Goal: Task Accomplishment & Management: Manage account settings

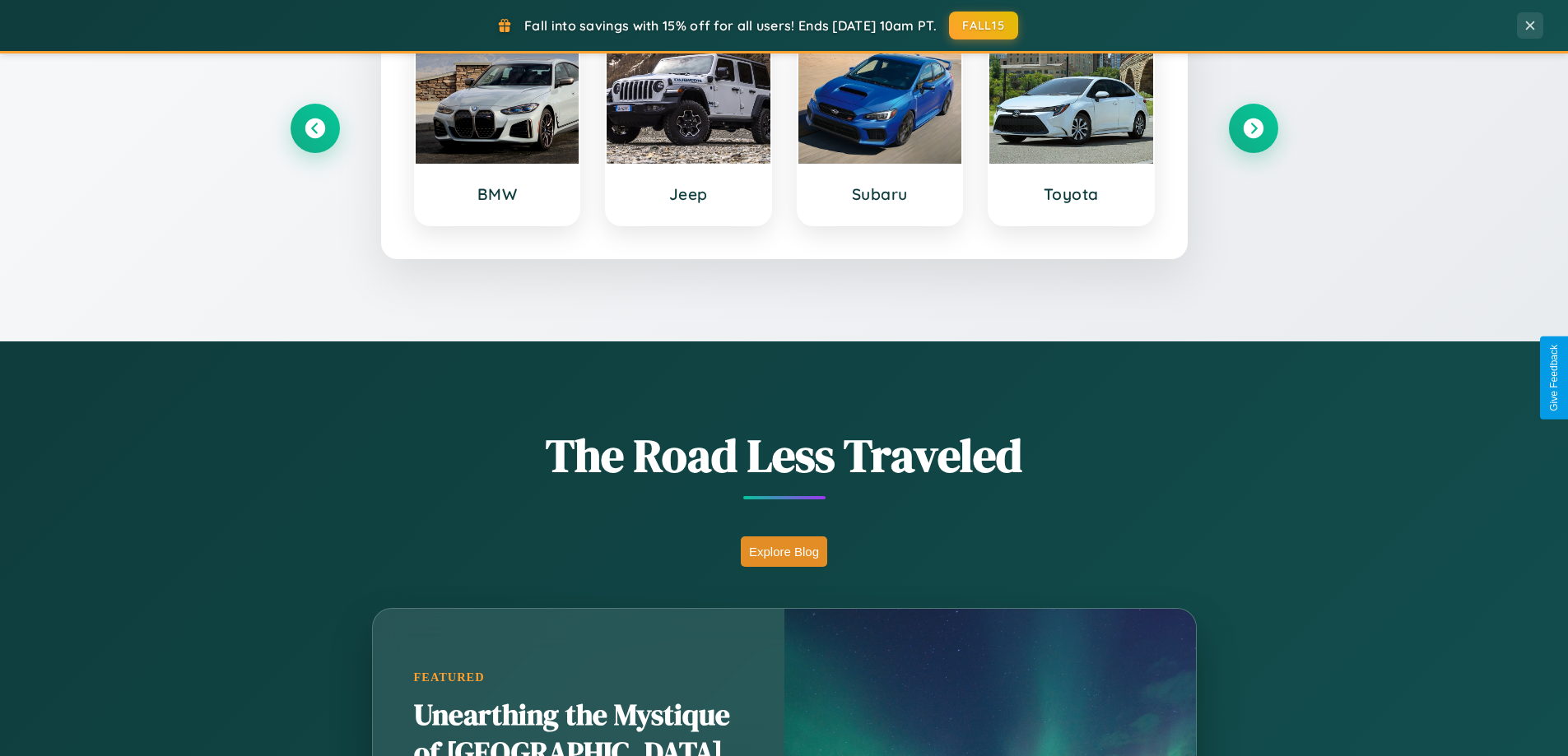
scroll to position [1132, 0]
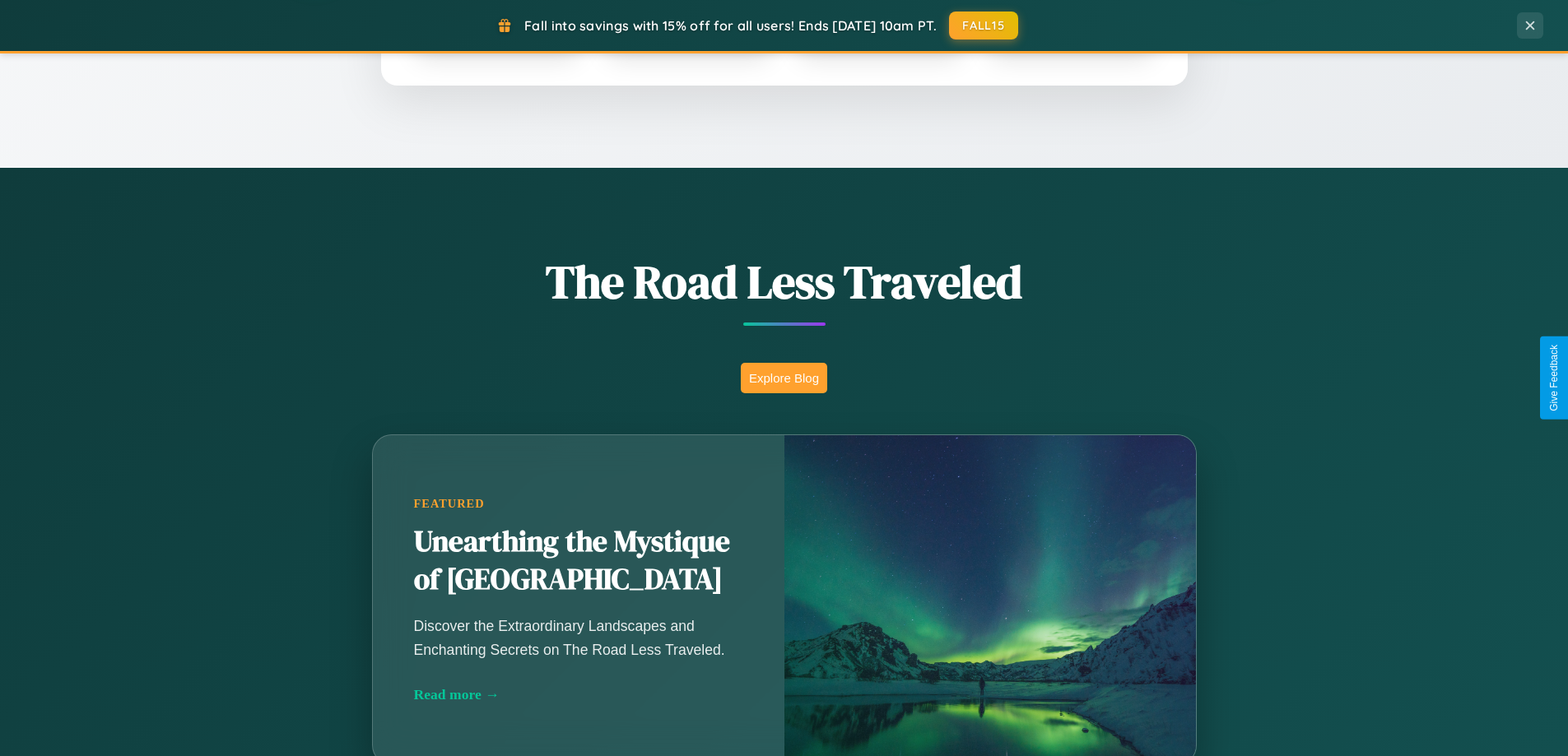
click at [784, 378] on button "Explore Blog" at bounding box center [784, 378] width 87 height 30
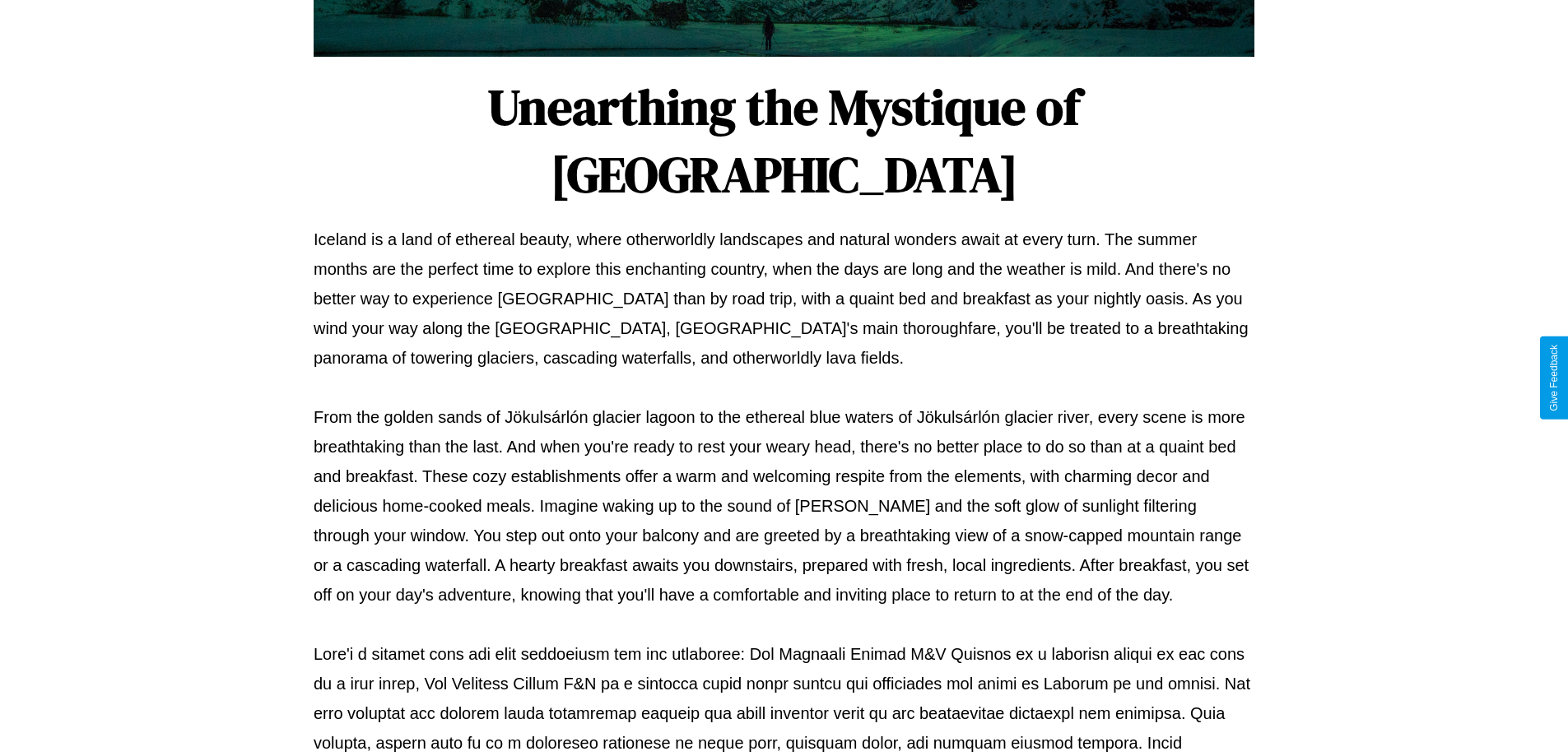
scroll to position [533, 0]
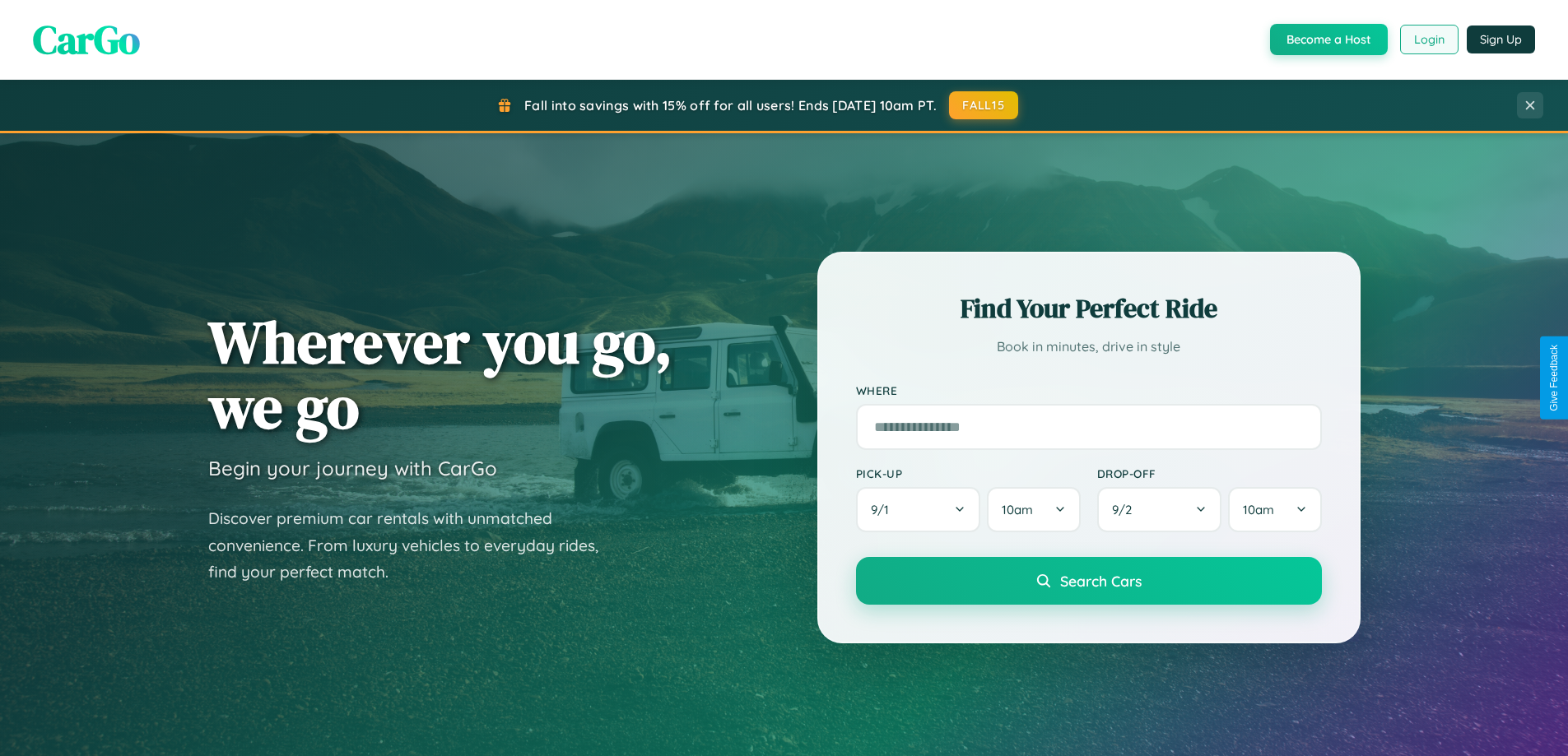
click at [1429, 39] on button "Login" at bounding box center [1429, 39] width 59 height 29
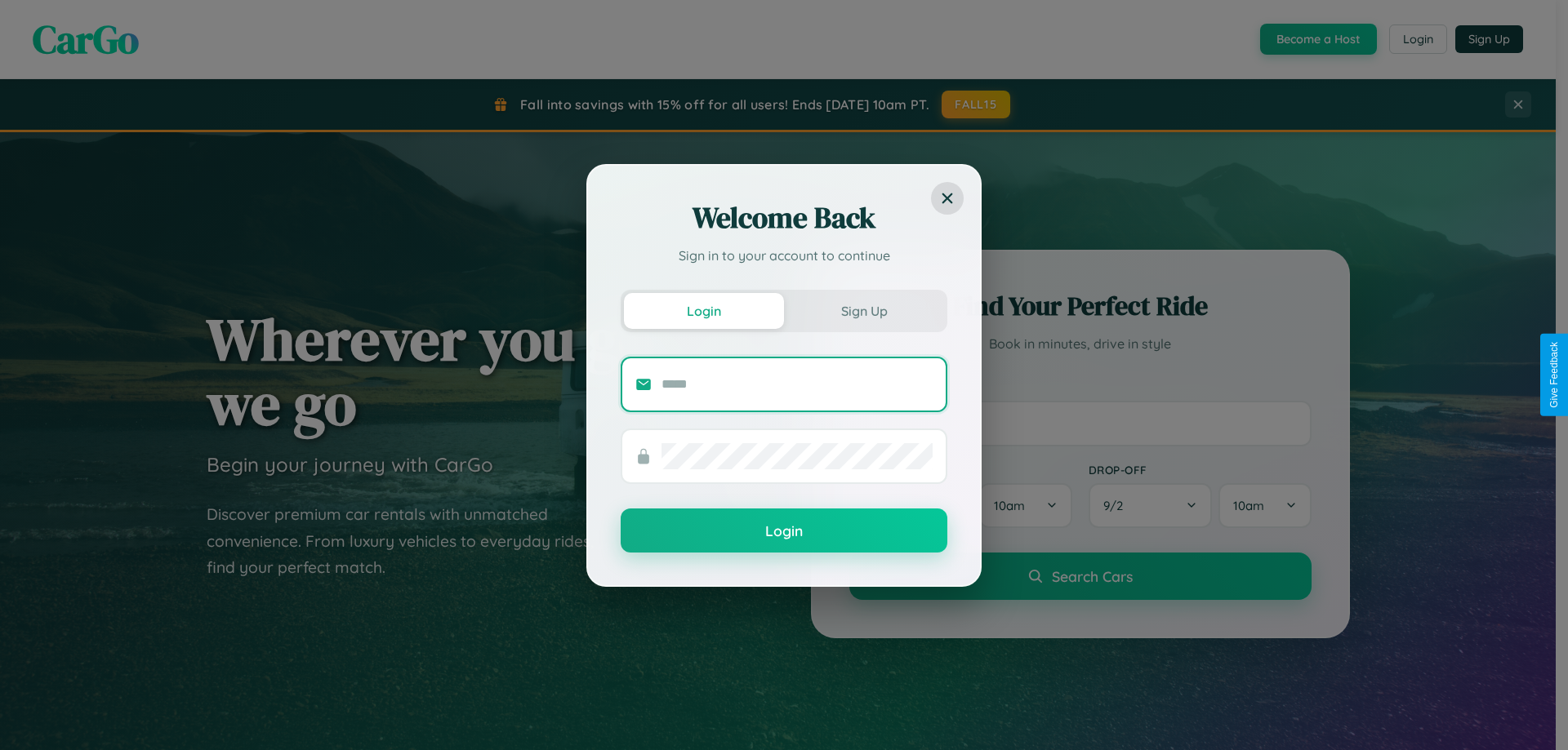
click at [797, 383] on input "text" at bounding box center [796, 384] width 271 height 26
type input "**********"
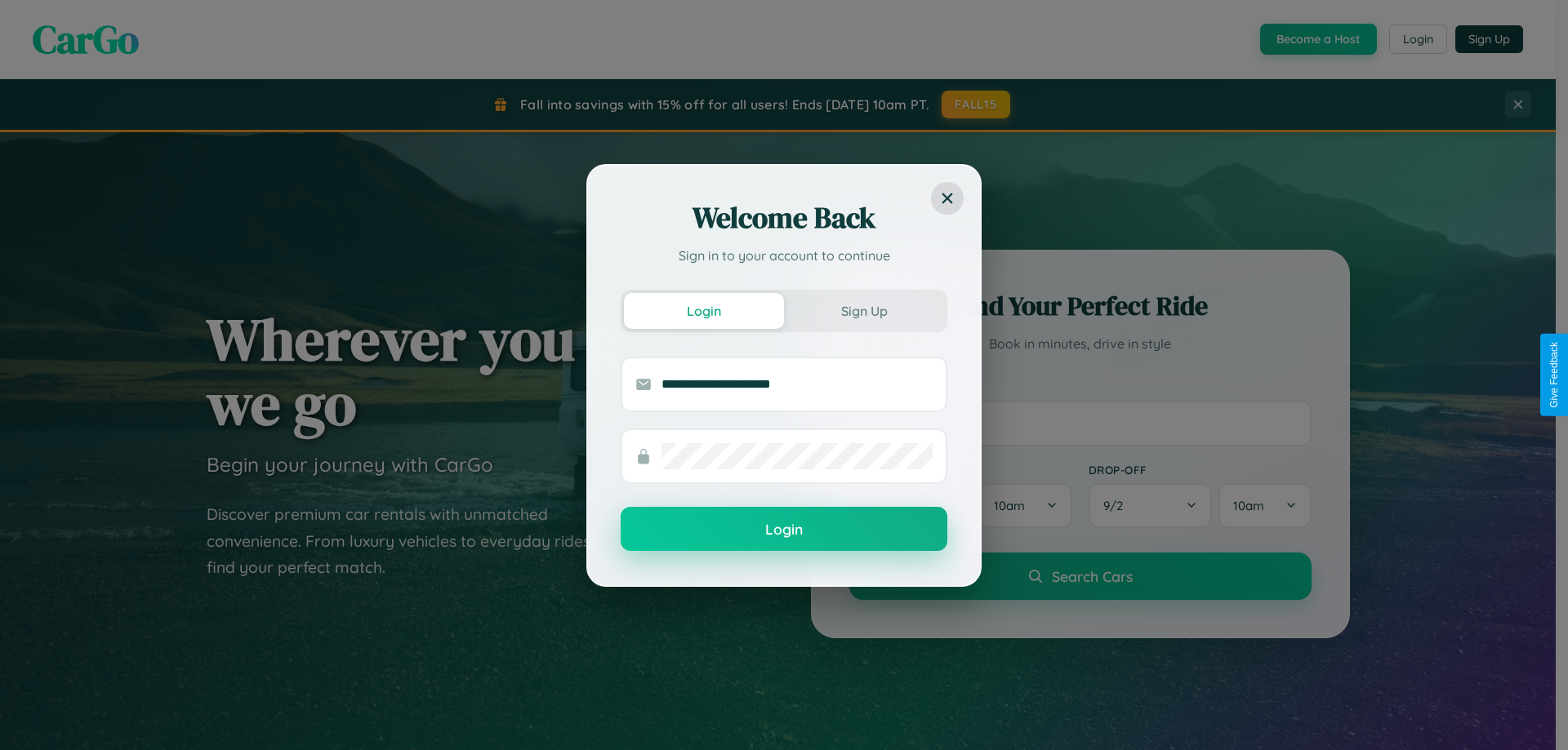
click at [784, 530] on button "Login" at bounding box center [784, 528] width 327 height 44
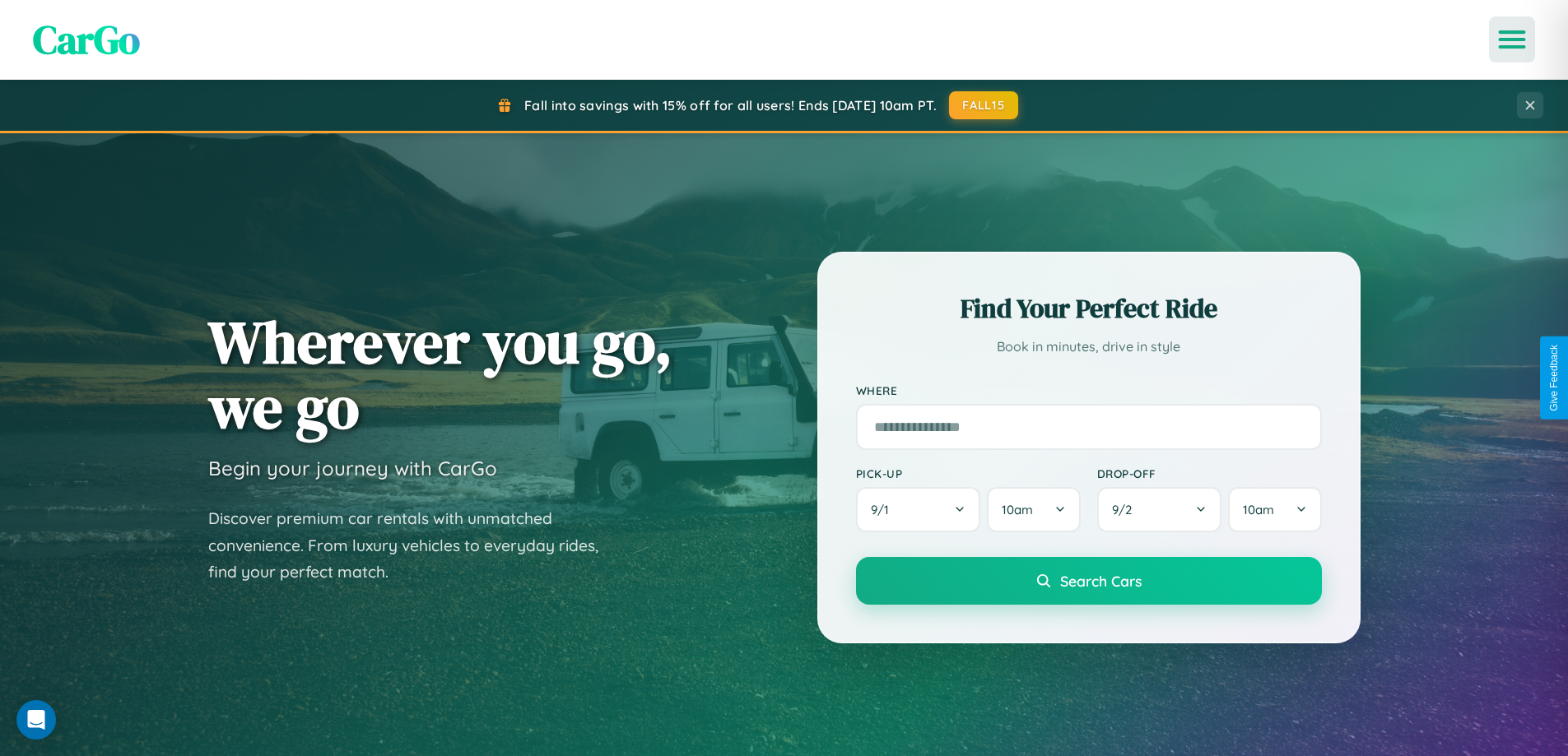
click at [1513, 39] on icon "Open menu" at bounding box center [1513, 39] width 24 height 15
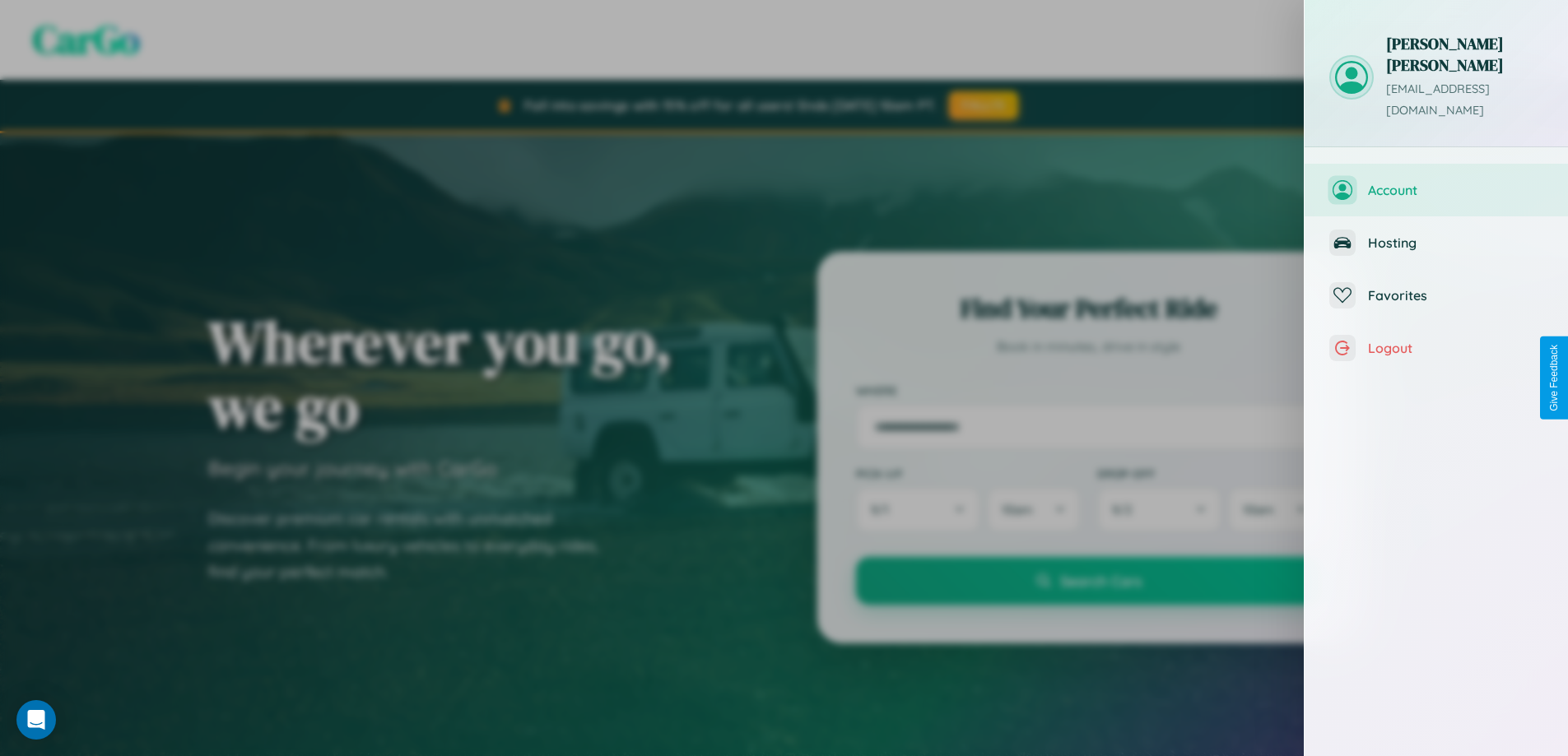
click at [1436, 181] on span "Account" at bounding box center [1455, 190] width 176 height 17
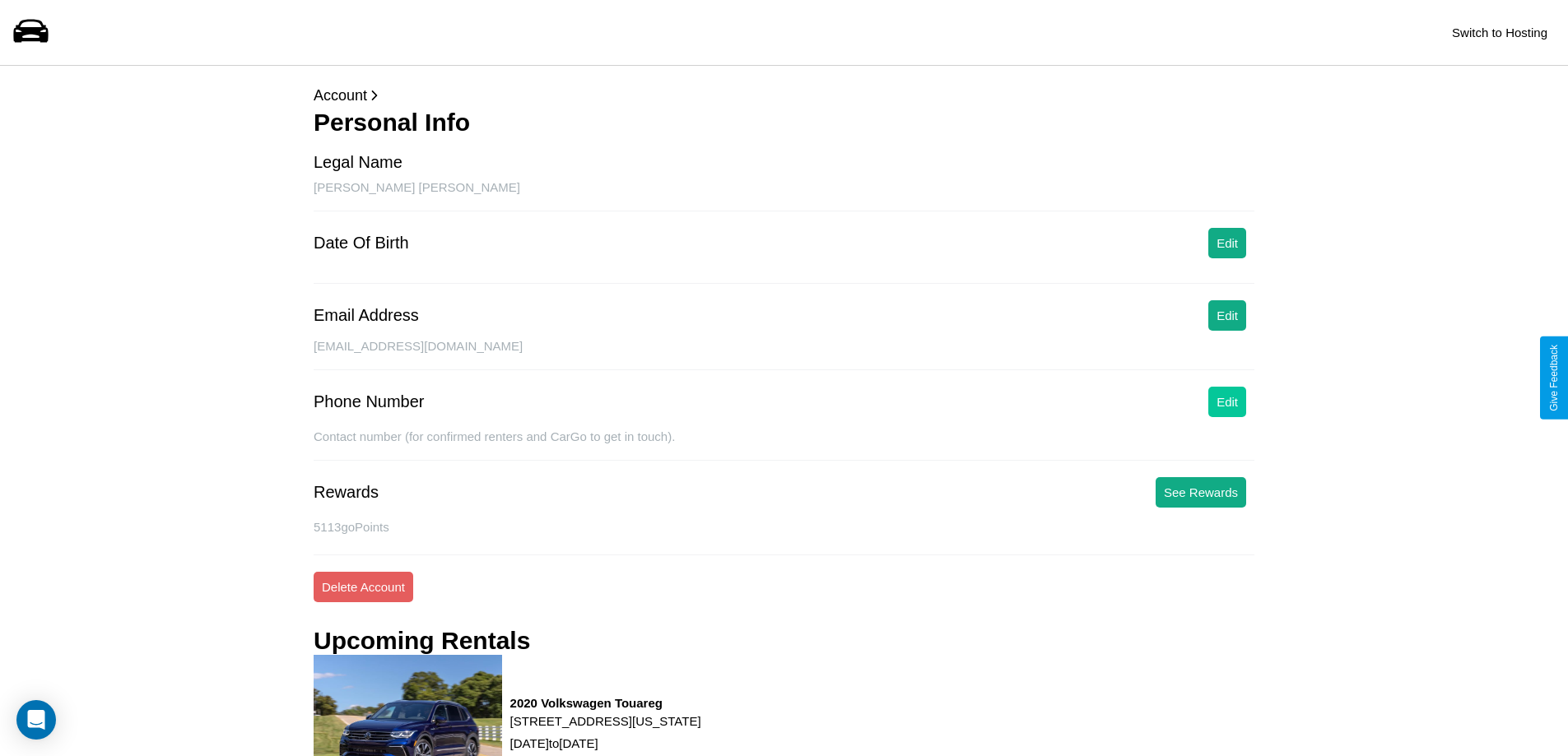
click at [1228, 402] on button "Edit" at bounding box center [1227, 402] width 38 height 30
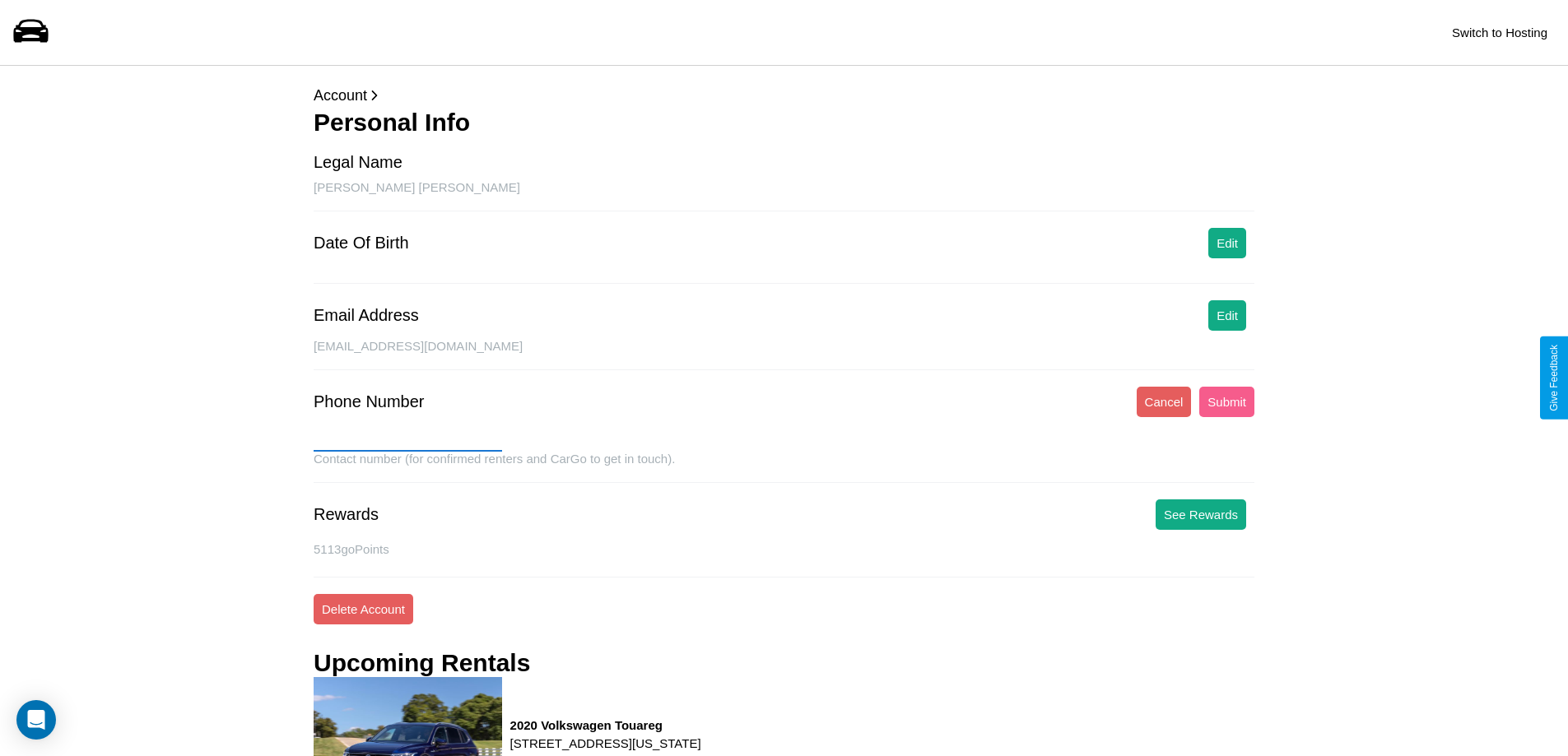
click at [408, 438] on input "text" at bounding box center [408, 438] width 188 height 26
type input "**********"
